Goal: Entertainment & Leisure: Consume media (video, audio)

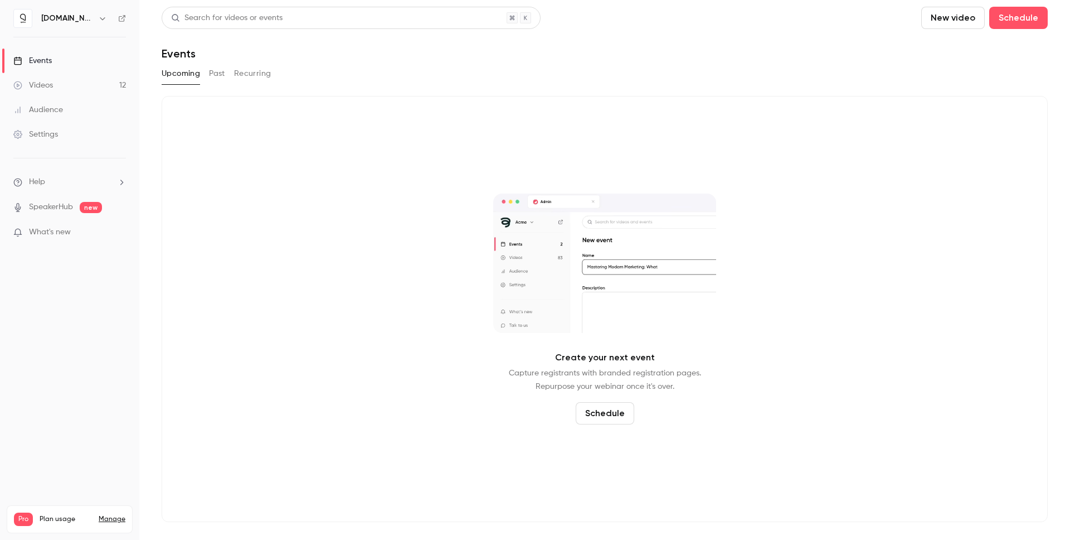
click at [37, 77] on link "Videos 12" at bounding box center [69, 85] width 139 height 25
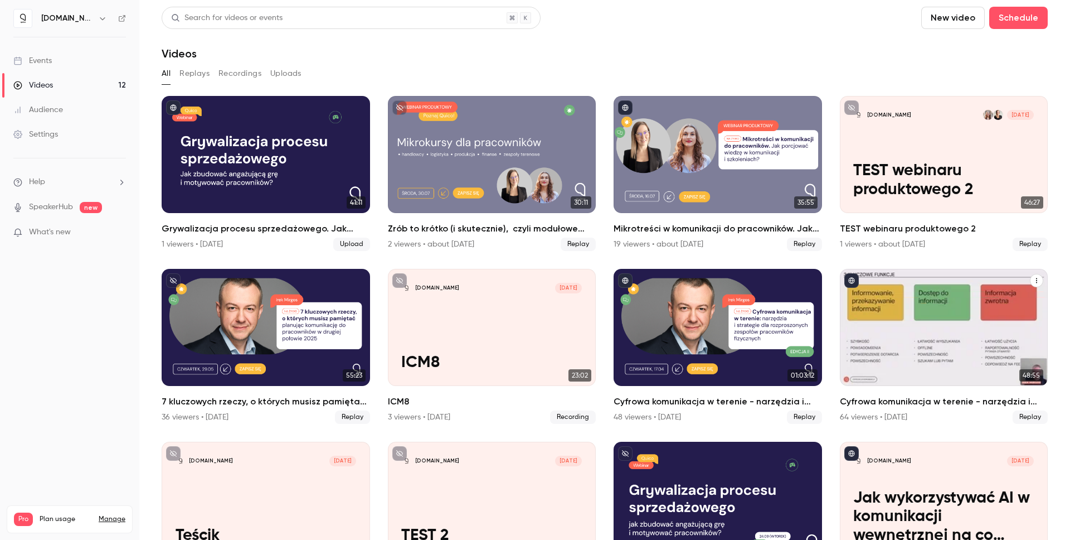
click at [905, 352] on div "Cyfrowa komunikacja w terenie - narzędzia i strategie dla rozproszonych zespołó…" at bounding box center [944, 327] width 208 height 117
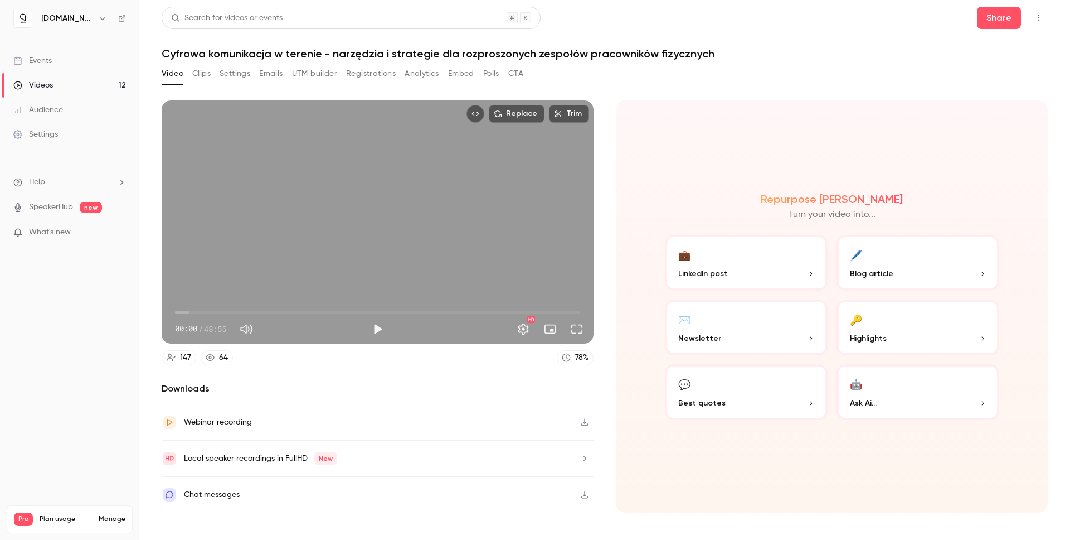
click at [388, 78] on button "Registrations" at bounding box center [371, 74] width 50 height 18
